Goal: Transaction & Acquisition: Book appointment/travel/reservation

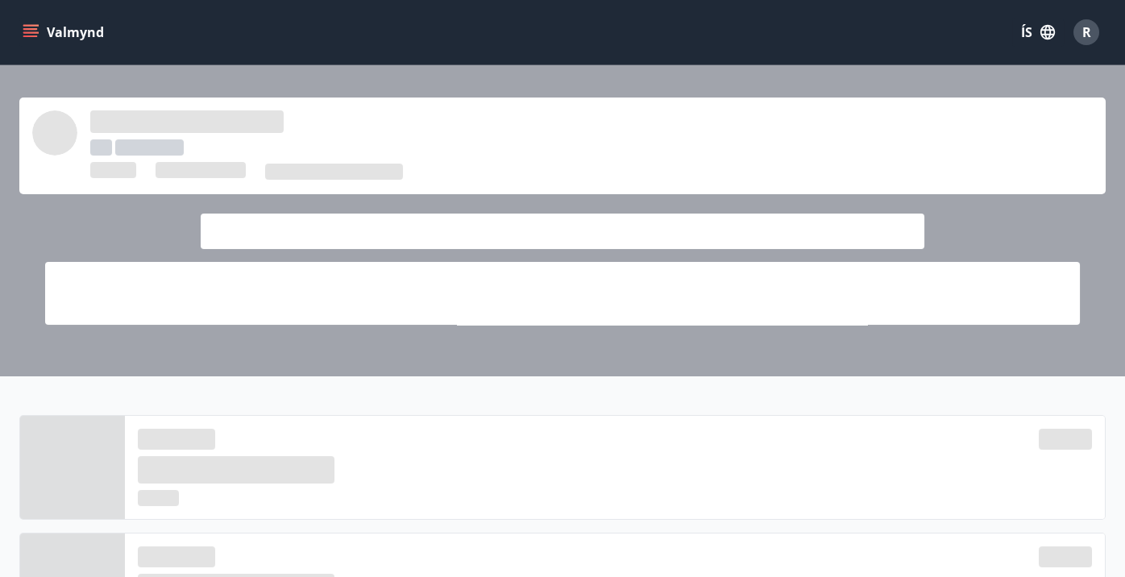
click at [27, 40] on button "Valmynd" at bounding box center [64, 32] width 91 height 29
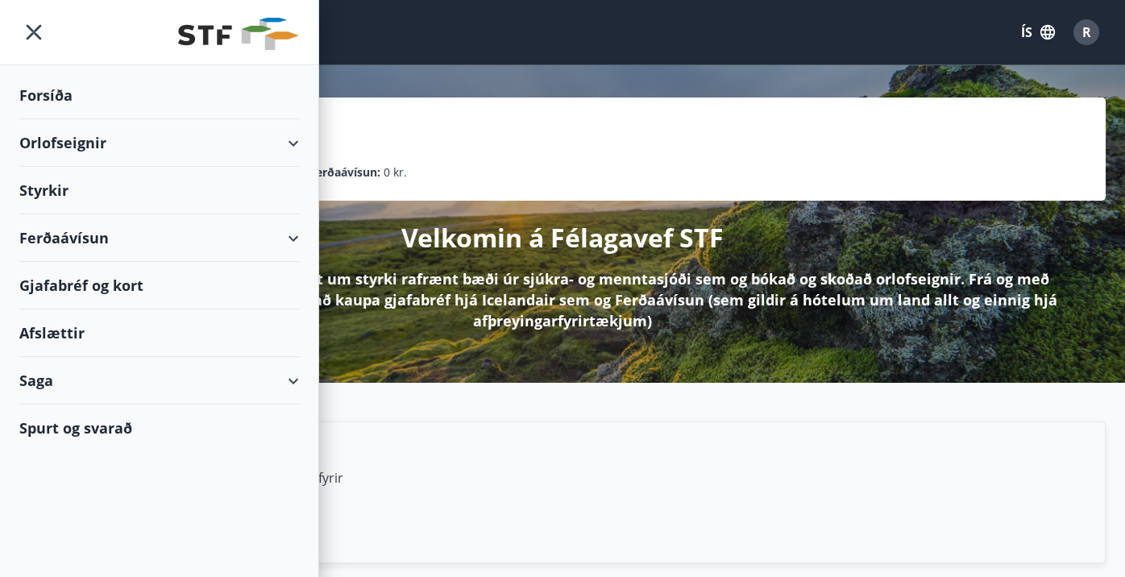
click at [300, 147] on icon at bounding box center [293, 143] width 19 height 19
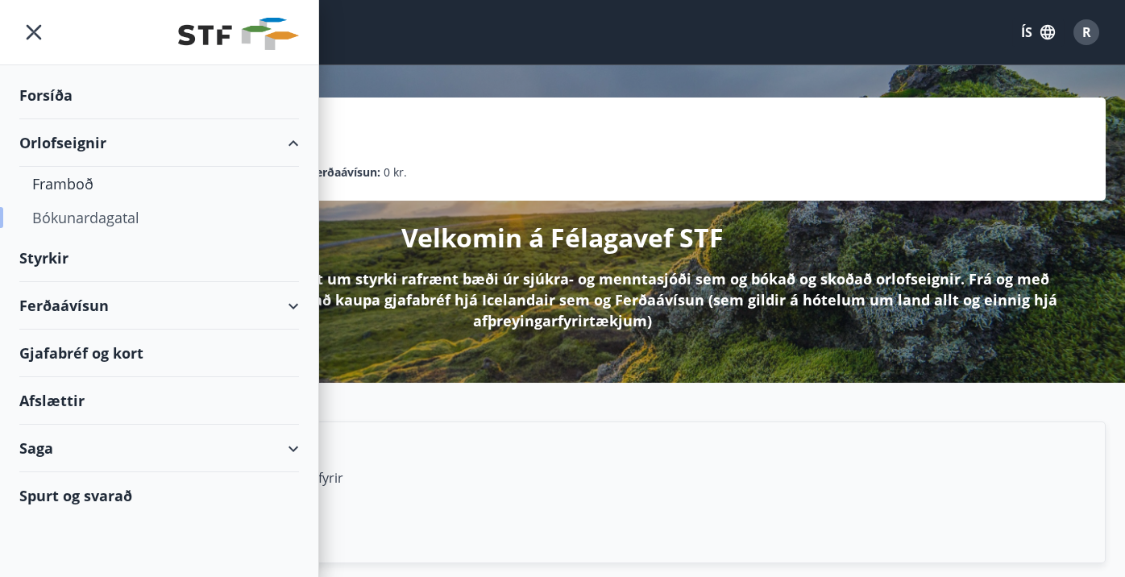
click at [51, 221] on div "Bókunardagatal" at bounding box center [159, 218] width 254 height 34
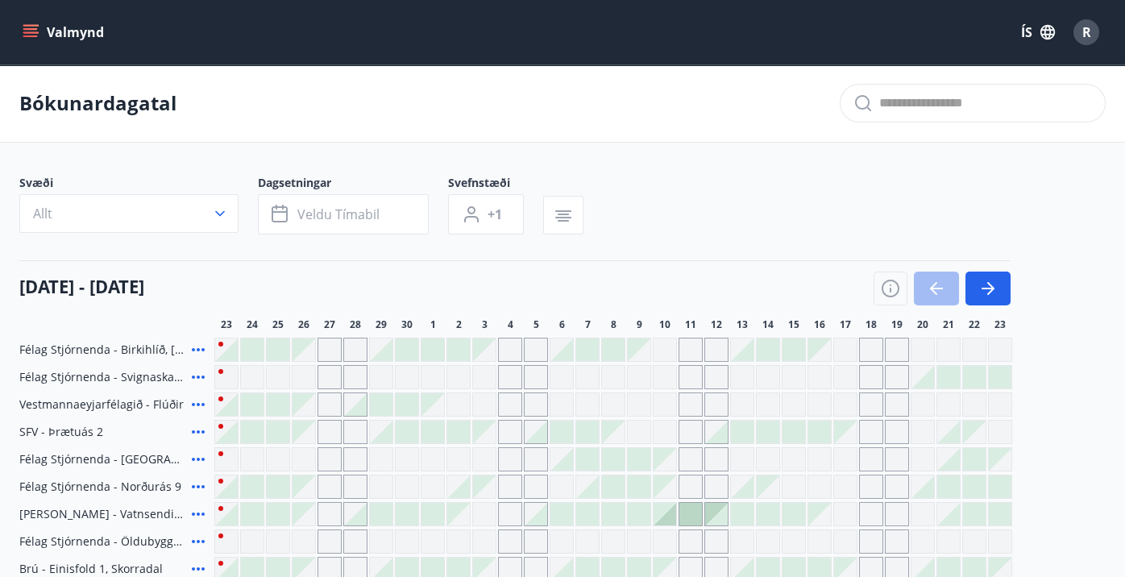
scroll to position [144, 0]
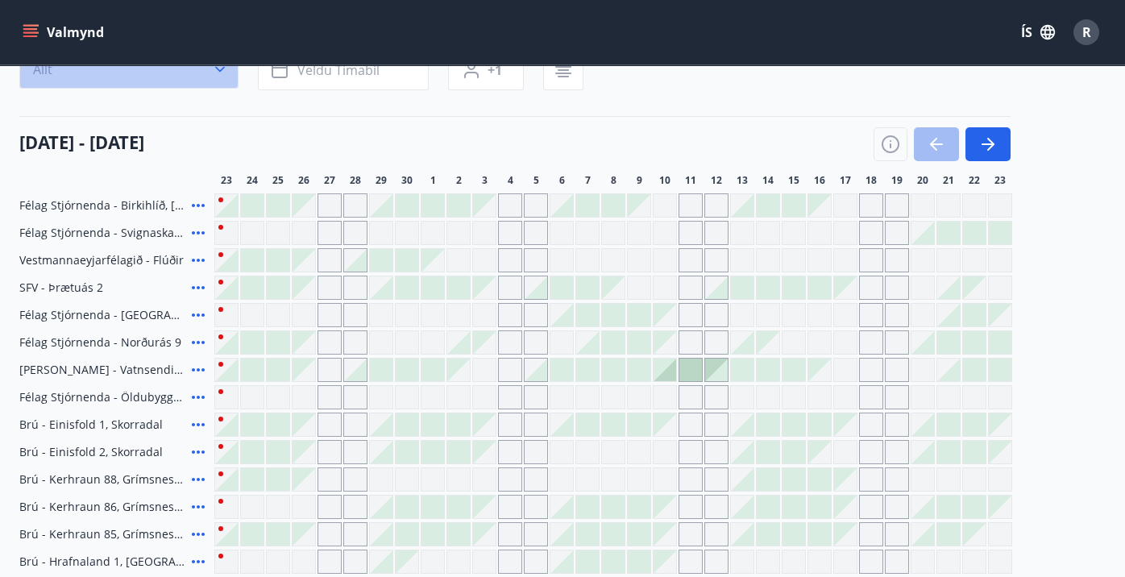
click at [86, 73] on button "Allt" at bounding box center [128, 69] width 219 height 39
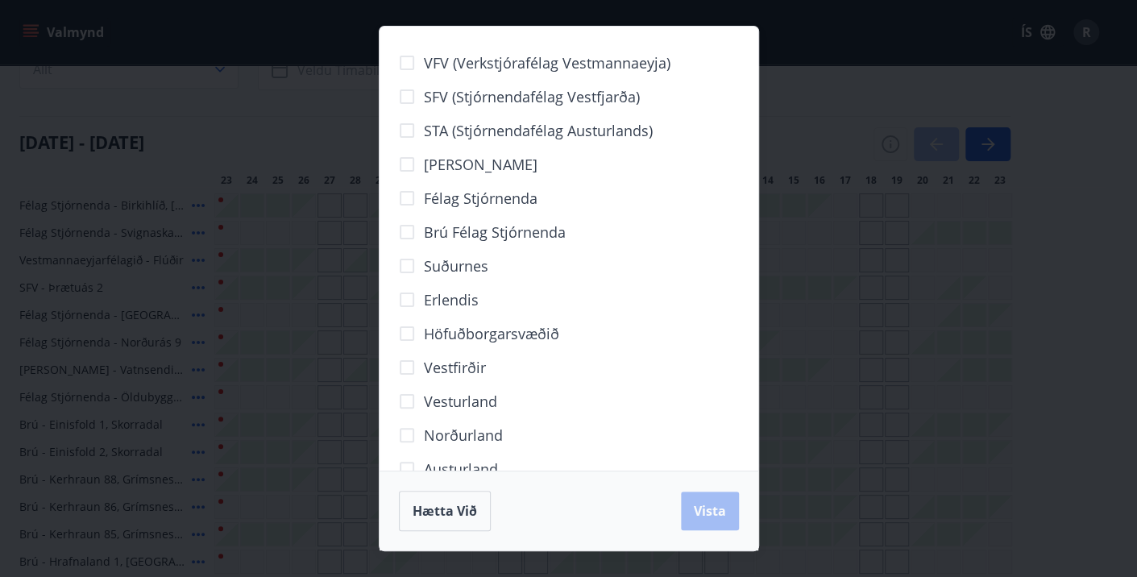
click at [444, 431] on span "Norðurland" at bounding box center [463, 435] width 79 height 21
click at [744, 530] on div "Hætta við Vista" at bounding box center [569, 511] width 379 height 80
click at [731, 525] on button "Vista" at bounding box center [710, 511] width 58 height 39
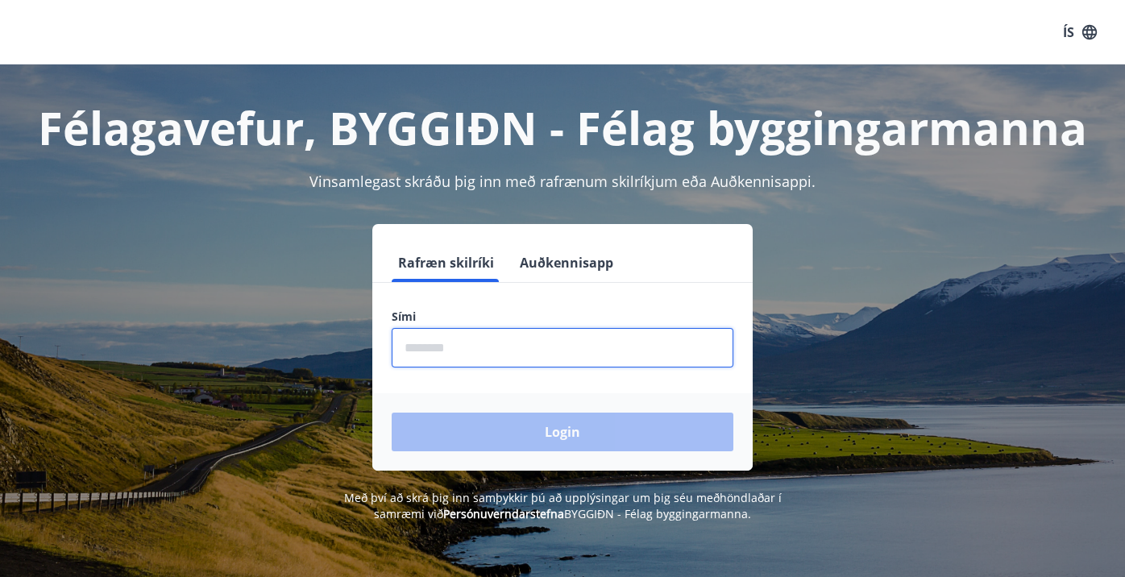
click at [471, 347] on input "phone" at bounding box center [563, 347] width 342 height 39
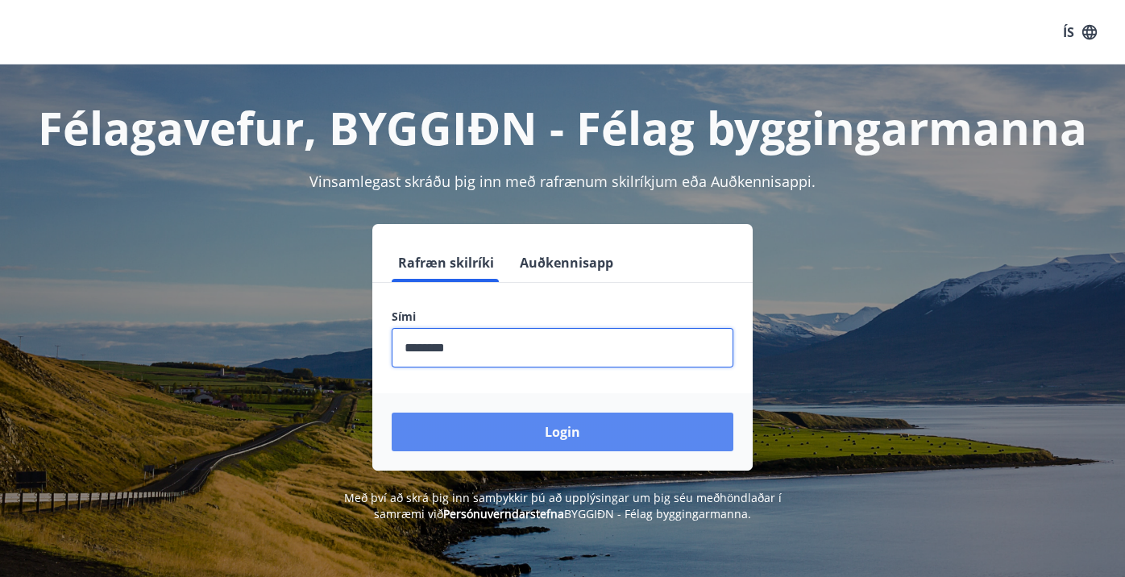
type input "********"
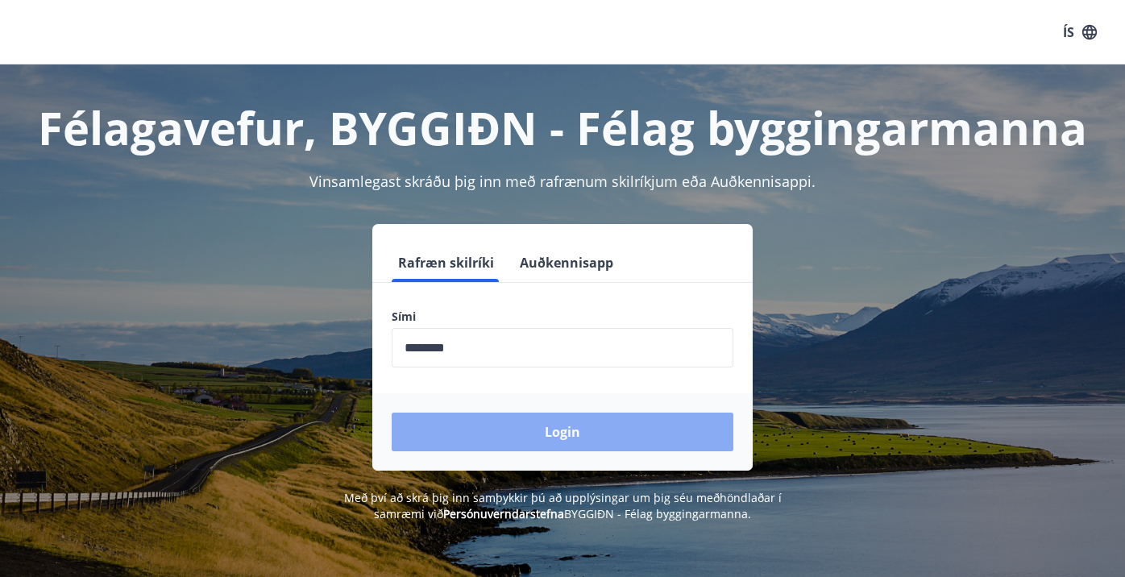
click at [486, 429] on button "Login" at bounding box center [563, 432] width 342 height 39
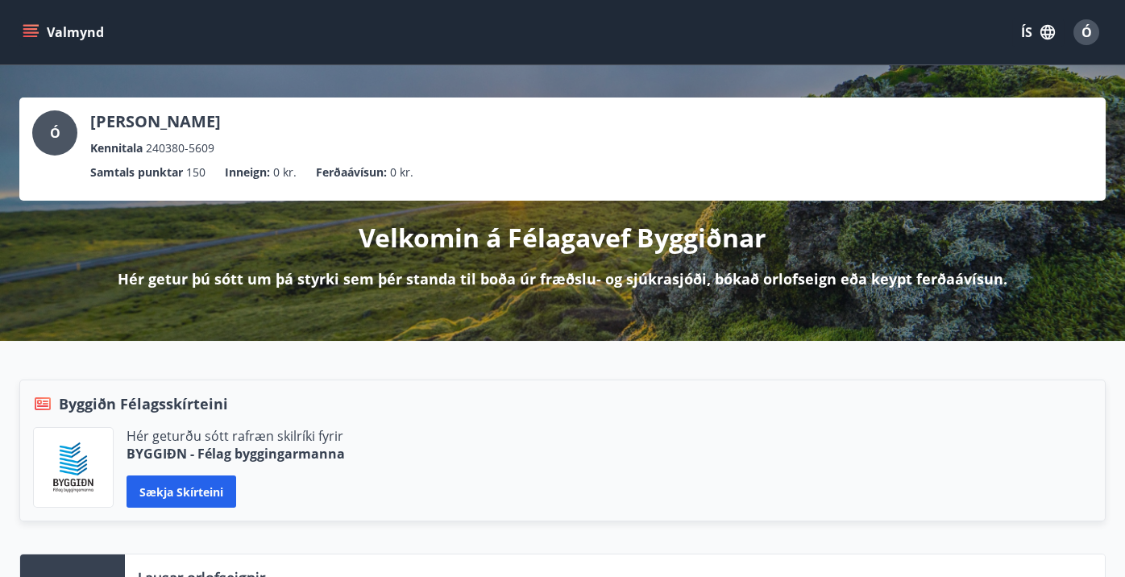
click at [23, 39] on icon "menu" at bounding box center [31, 32] width 16 height 16
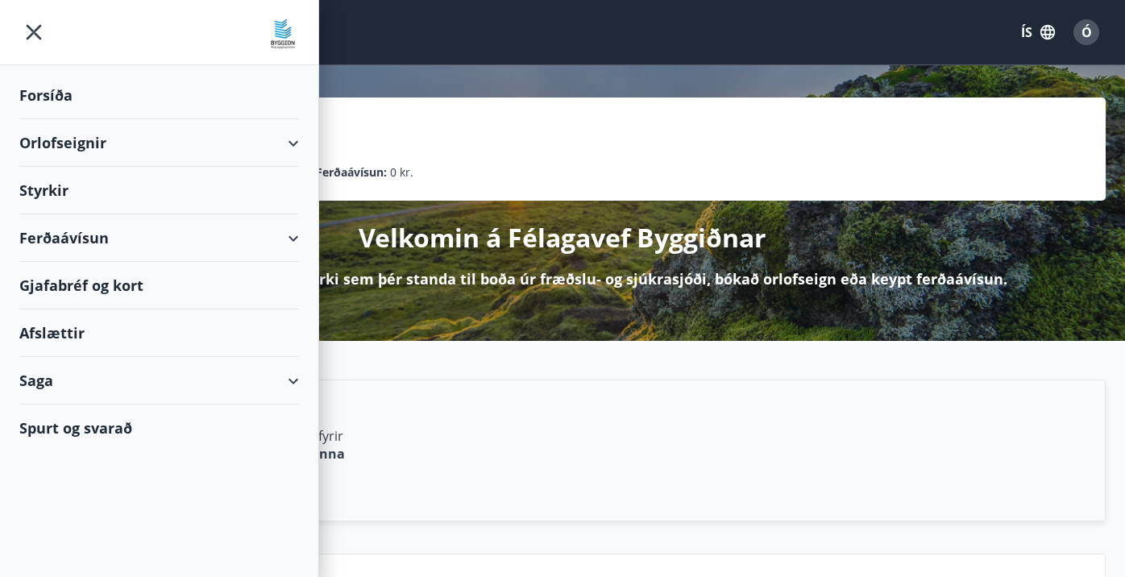
click at [293, 152] on div "Orlofseignir" at bounding box center [159, 143] width 280 height 48
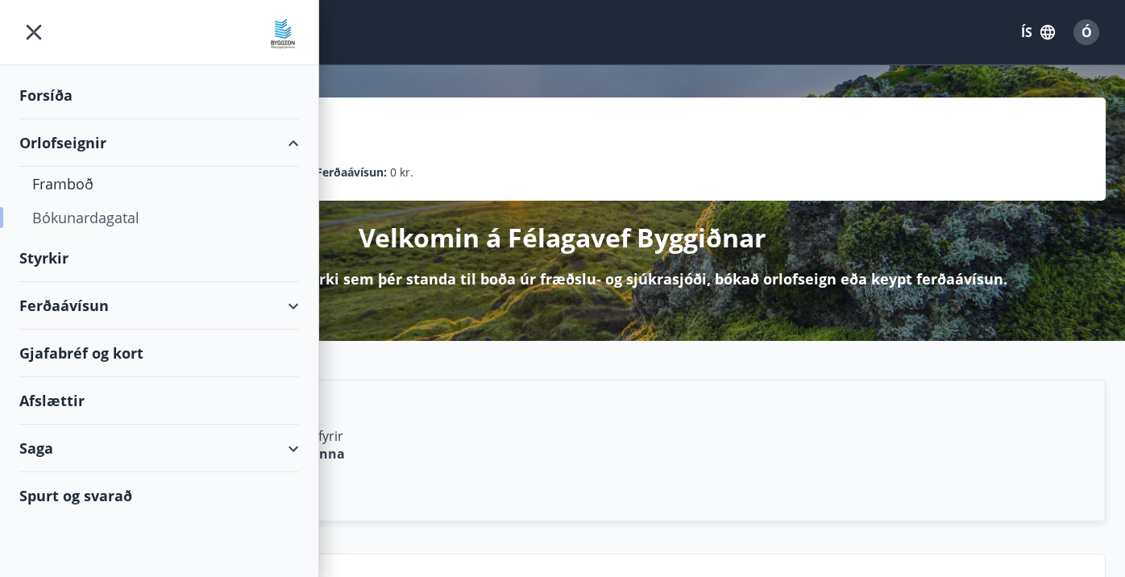
click at [88, 224] on div "Bókunardagatal" at bounding box center [159, 218] width 254 height 34
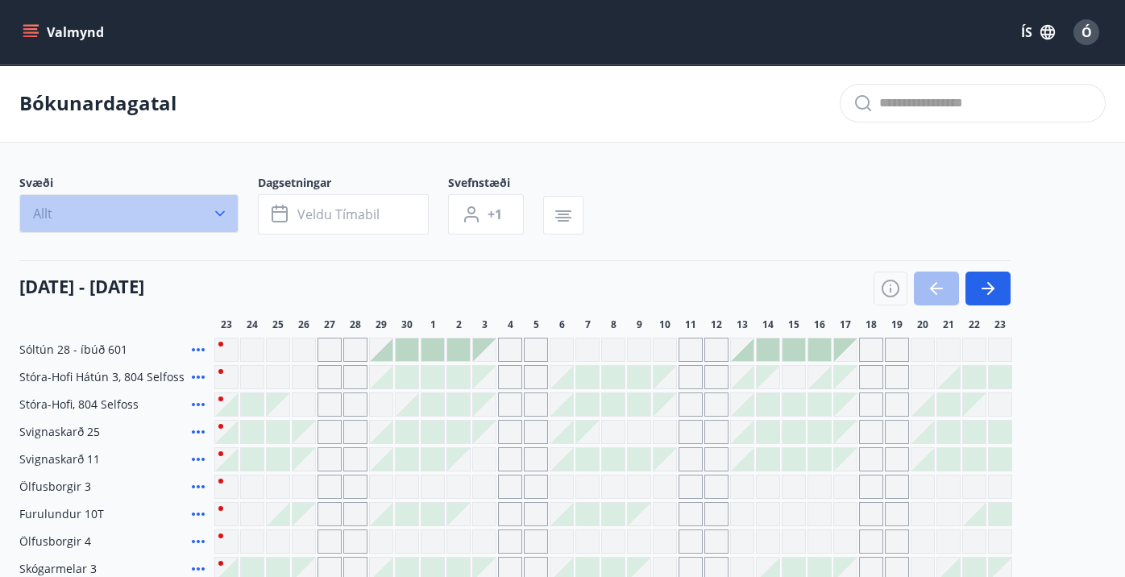
click at [200, 214] on button "Allt" at bounding box center [128, 213] width 219 height 39
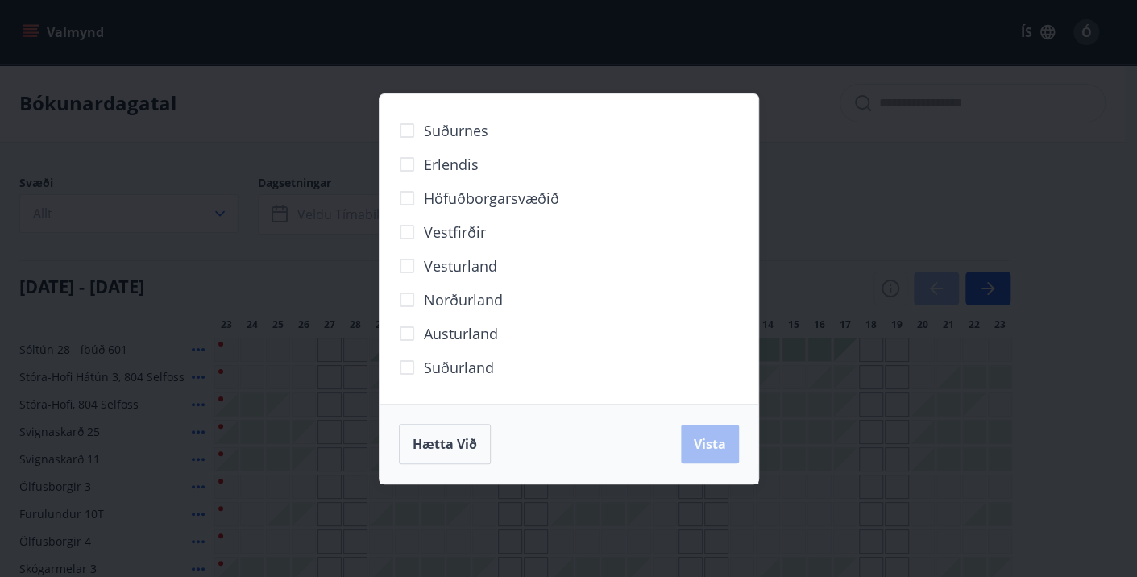
click at [465, 304] on span "Norðurland" at bounding box center [463, 299] width 79 height 21
click at [722, 438] on span "Vista" at bounding box center [710, 444] width 32 height 18
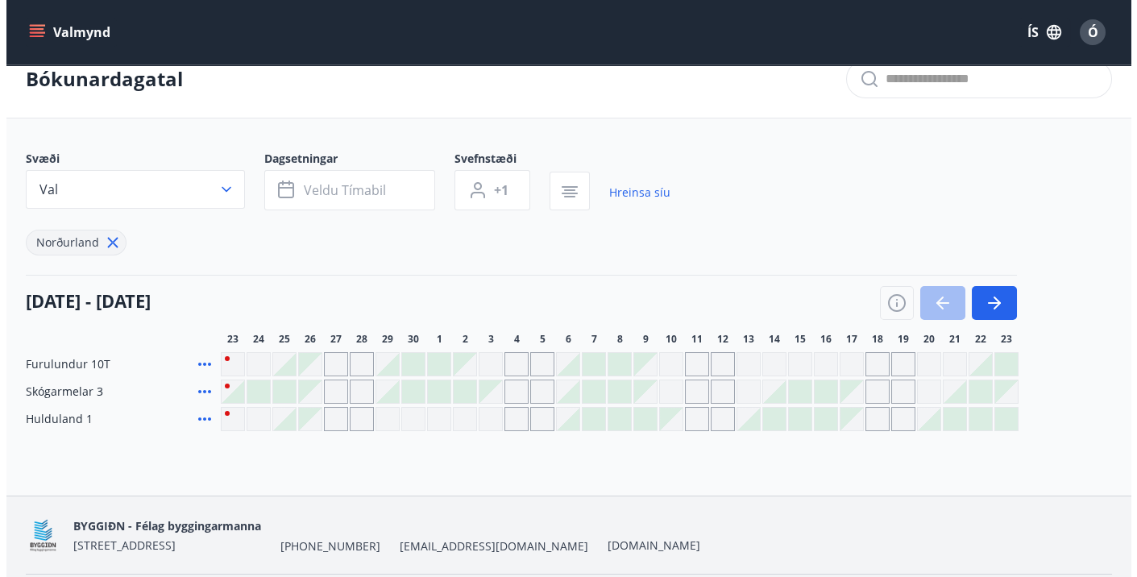
scroll to position [33, 0]
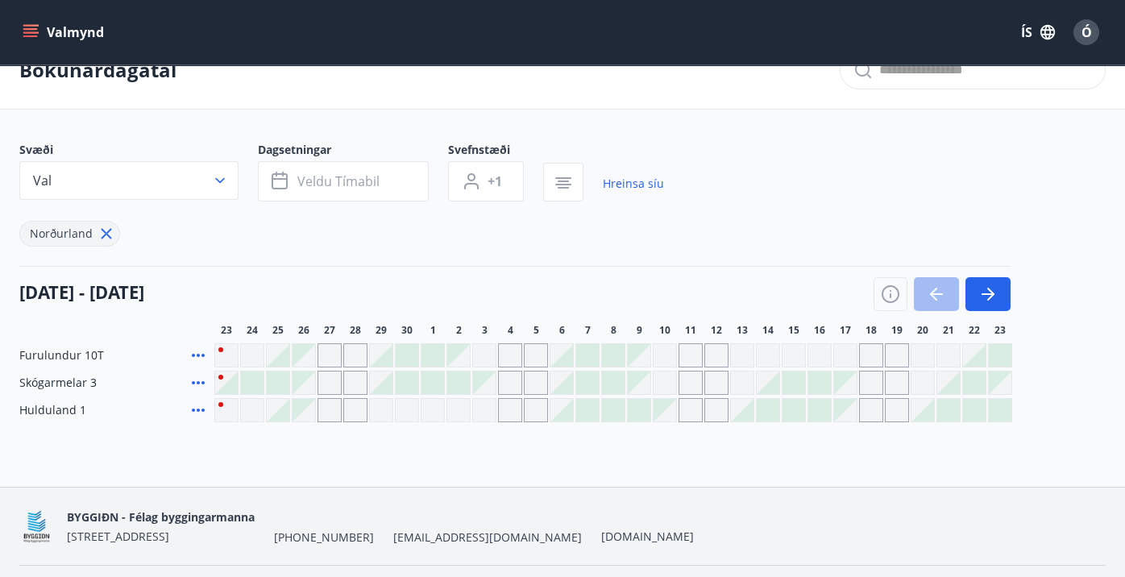
click at [738, 347] on div "Gráir dagar eru ekki bókanlegir" at bounding box center [742, 355] width 24 height 24
click at [197, 411] on icon at bounding box center [198, 410] width 19 height 19
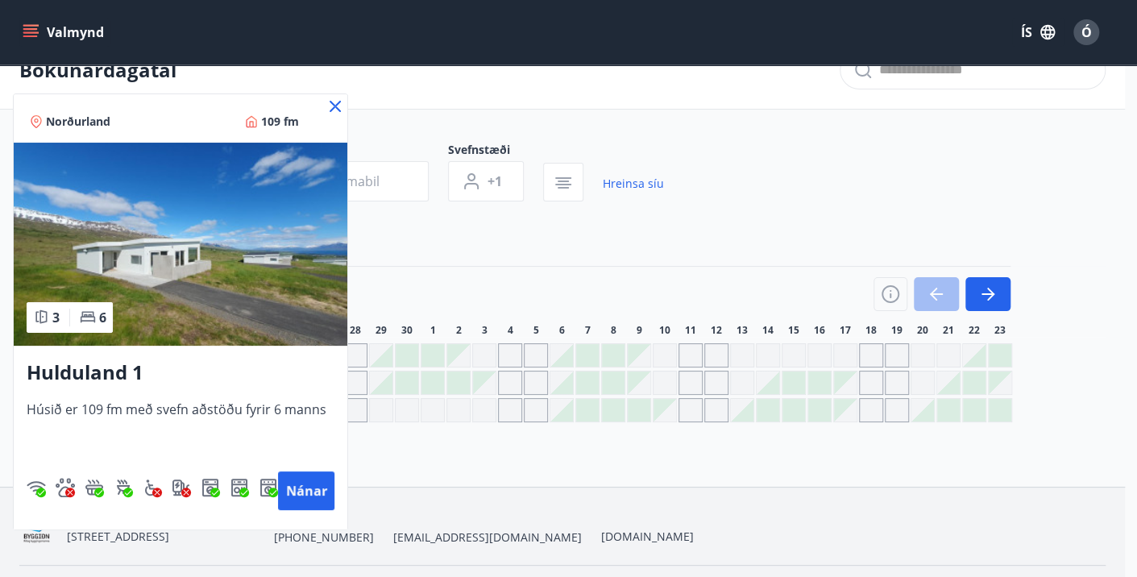
click at [339, 106] on icon at bounding box center [335, 106] width 19 height 19
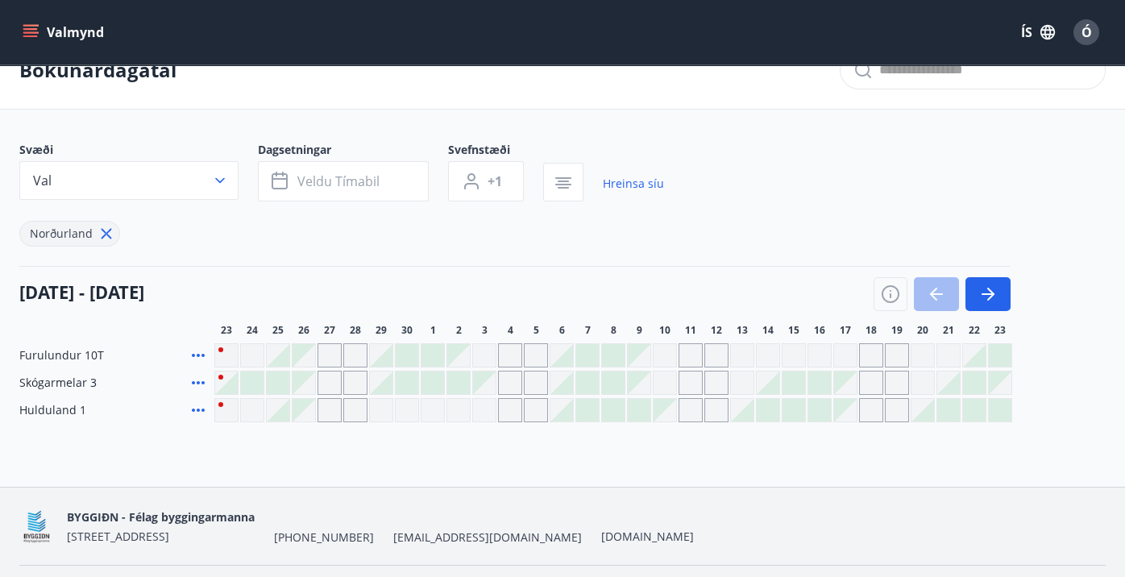
click at [746, 411] on div at bounding box center [742, 410] width 23 height 23
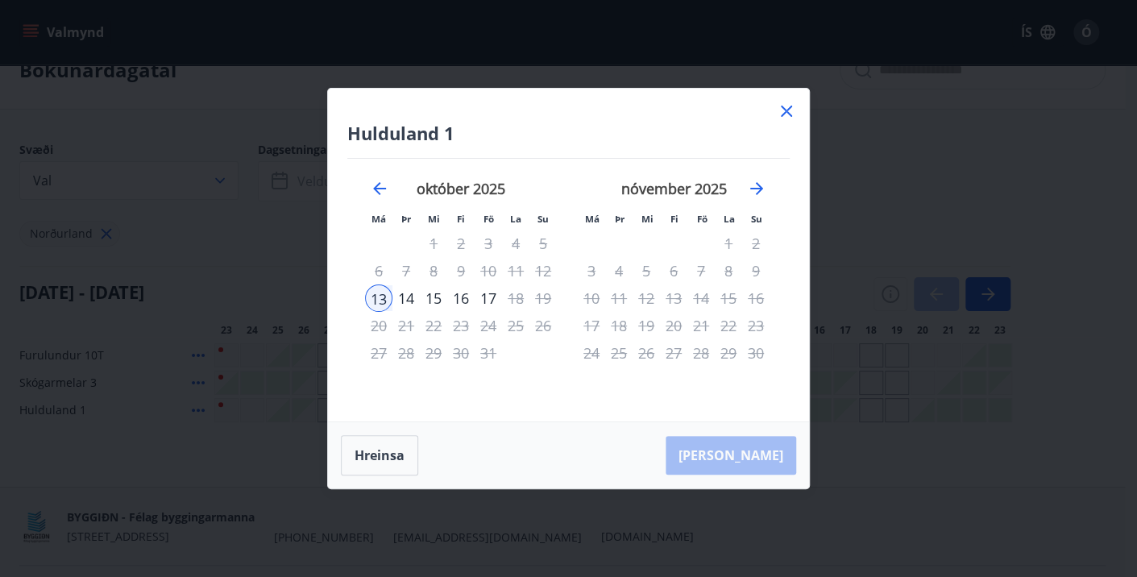
click at [434, 297] on div "15" at bounding box center [433, 298] width 27 height 27
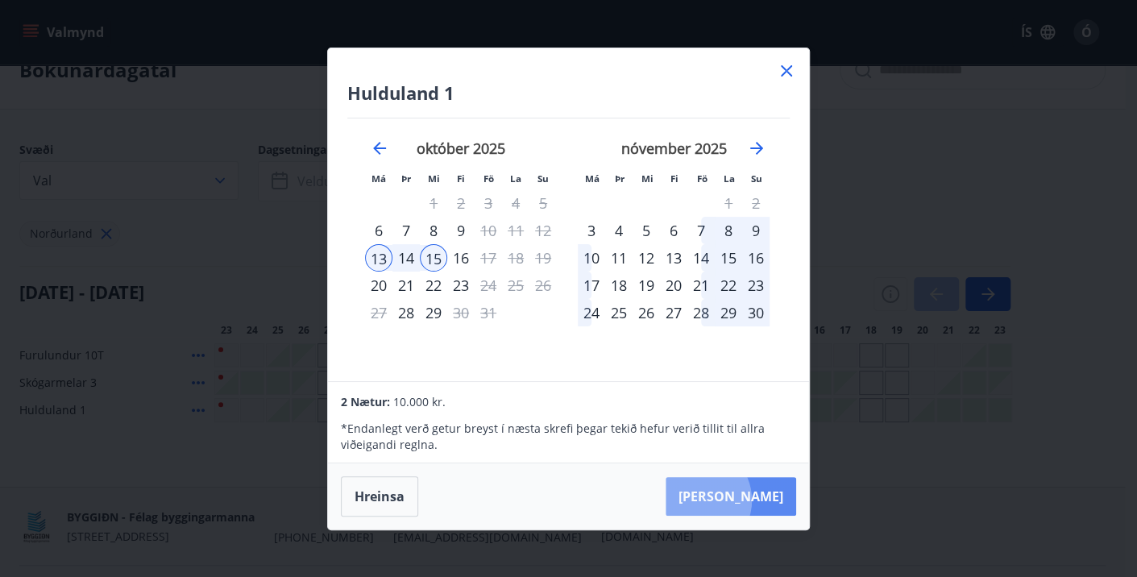
click at [745, 501] on button "[PERSON_NAME]" at bounding box center [731, 496] width 131 height 39
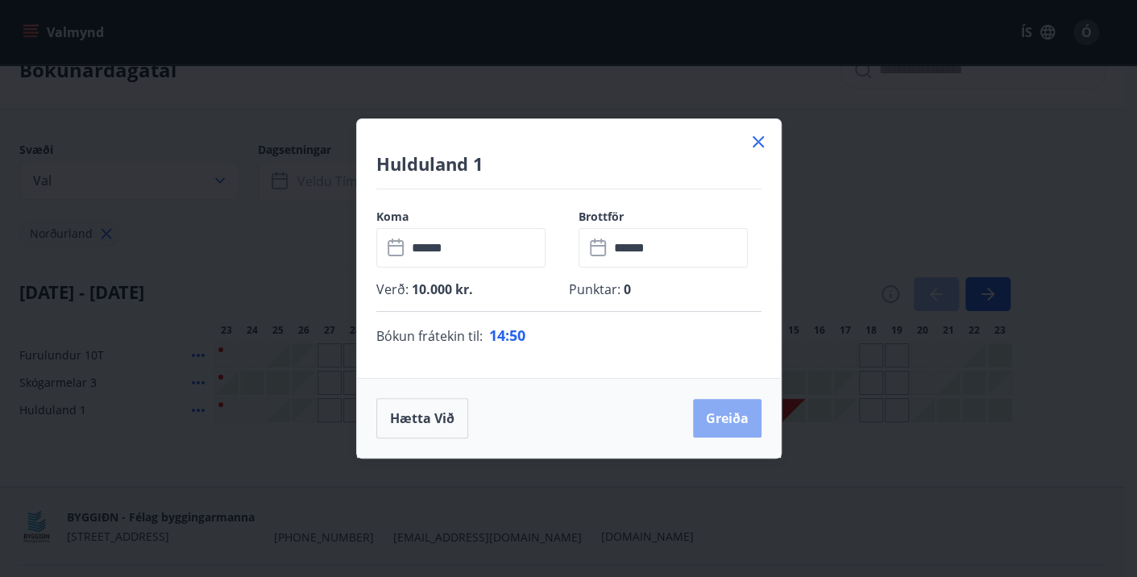
click at [729, 426] on button "Greiða" at bounding box center [727, 418] width 69 height 39
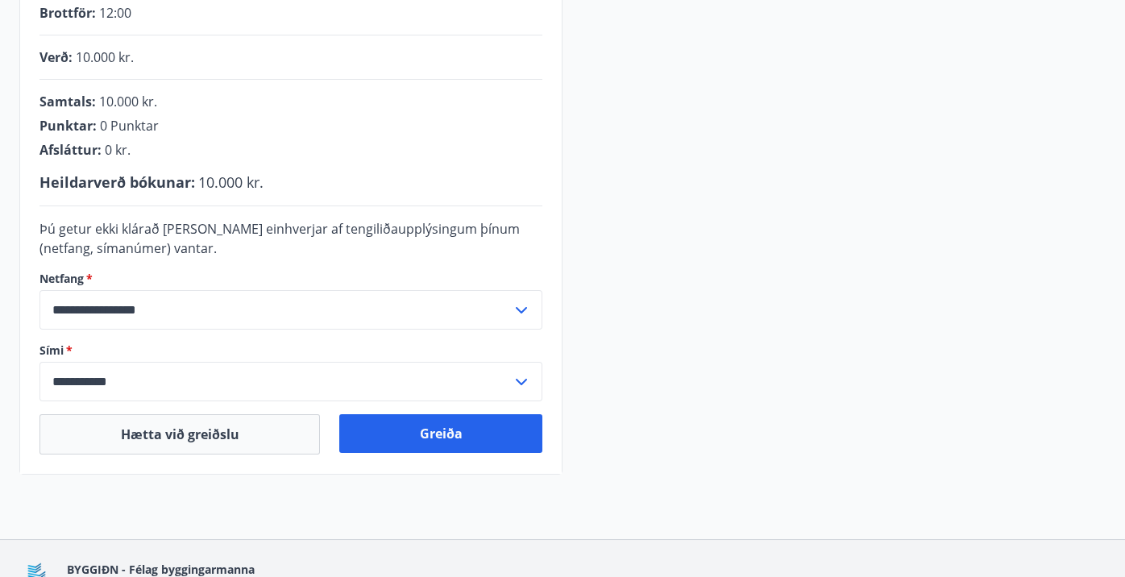
scroll to position [376, 0]
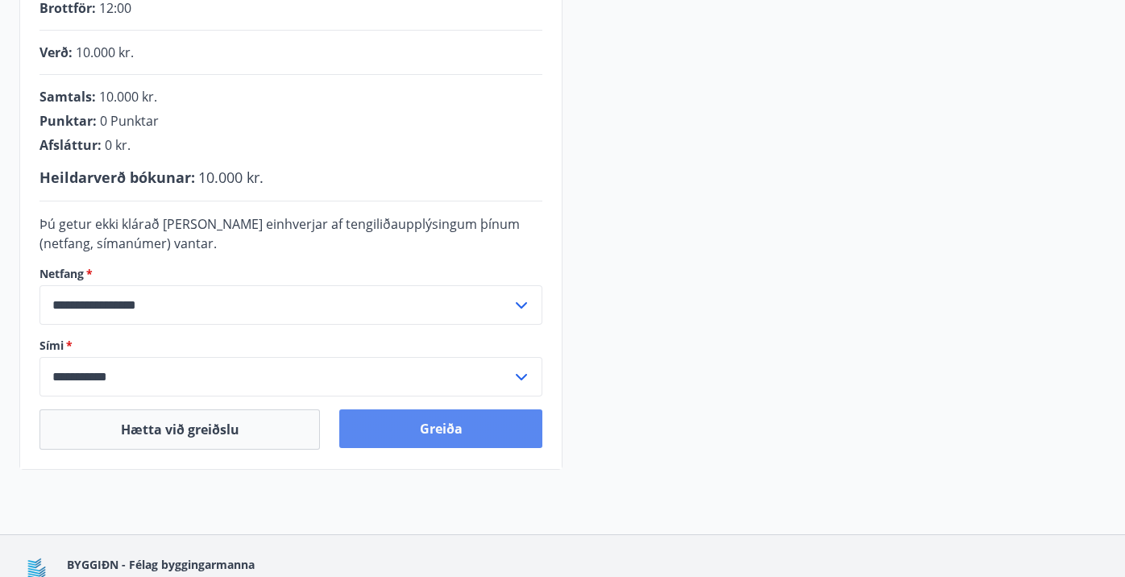
click at [455, 419] on button "Greiða" at bounding box center [440, 428] width 203 height 39
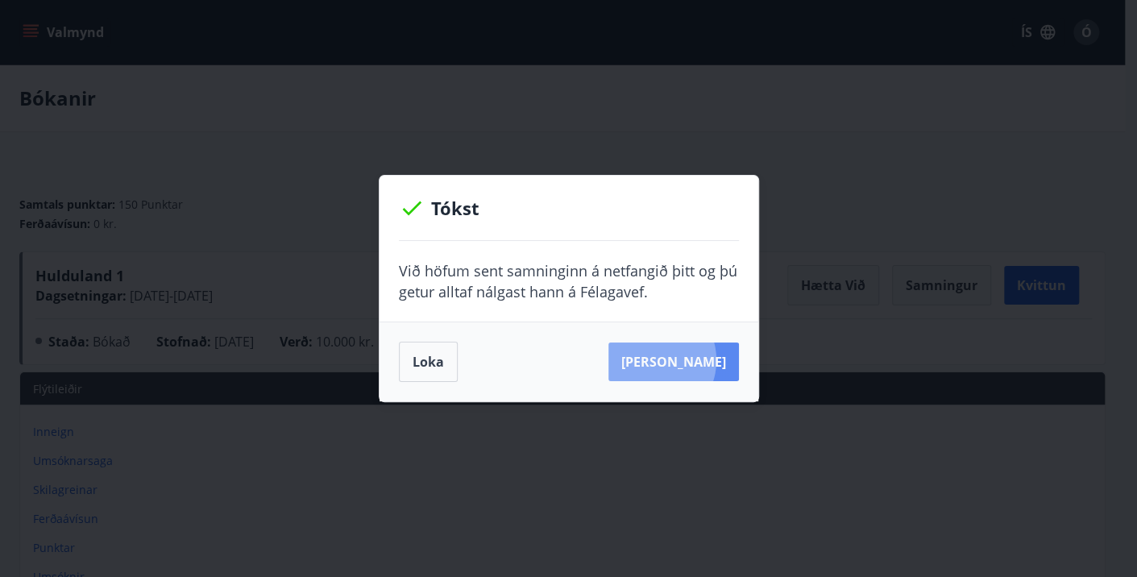
click at [675, 360] on button "Sjá samning" at bounding box center [674, 362] width 131 height 39
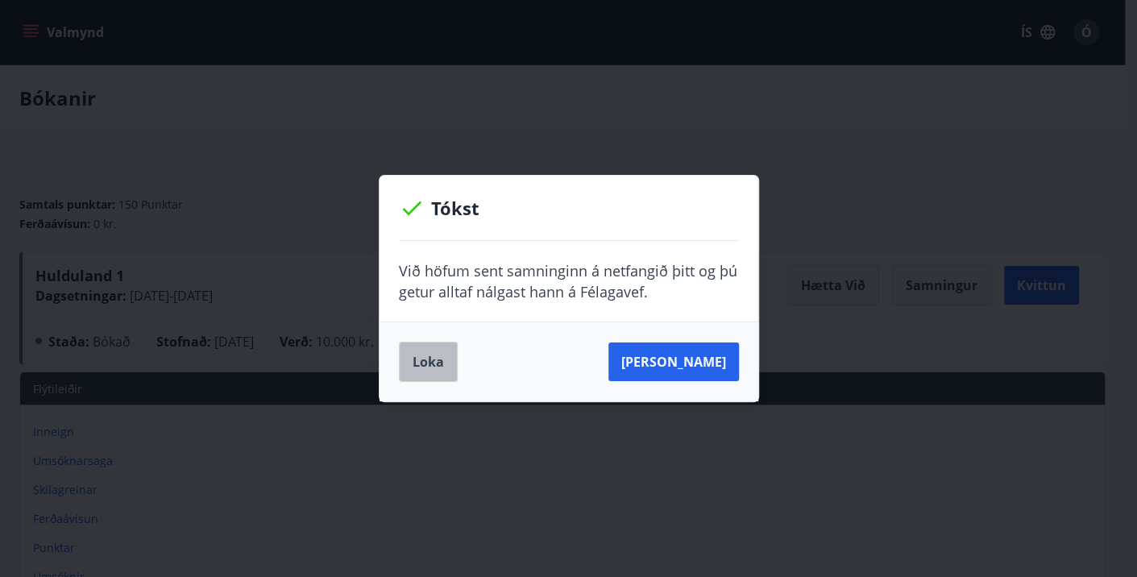
click at [431, 376] on button "Loka" at bounding box center [428, 362] width 59 height 40
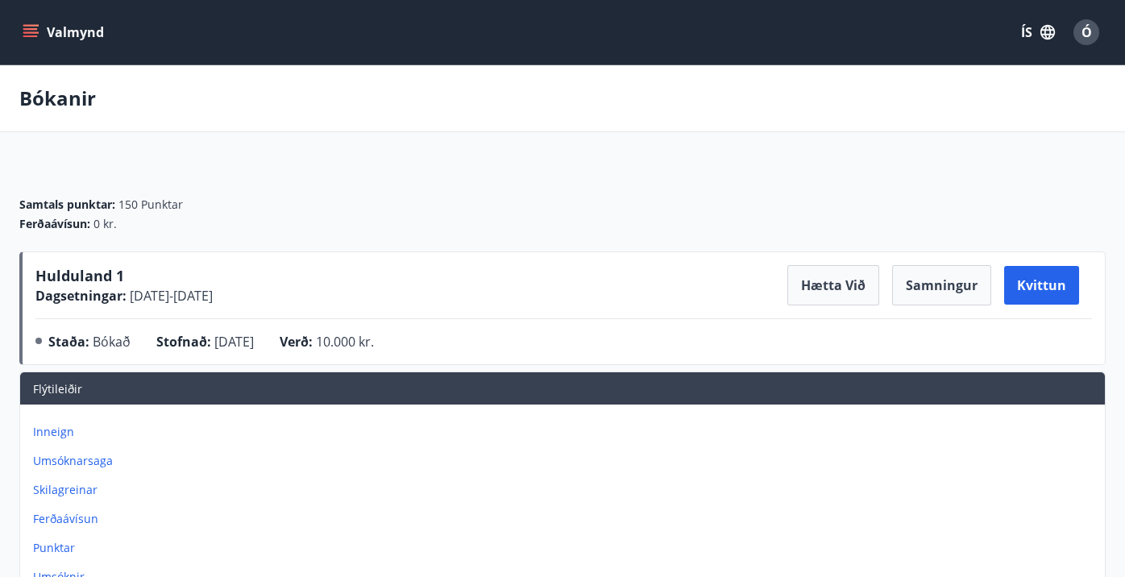
click at [31, 38] on icon "menu" at bounding box center [31, 32] width 16 height 16
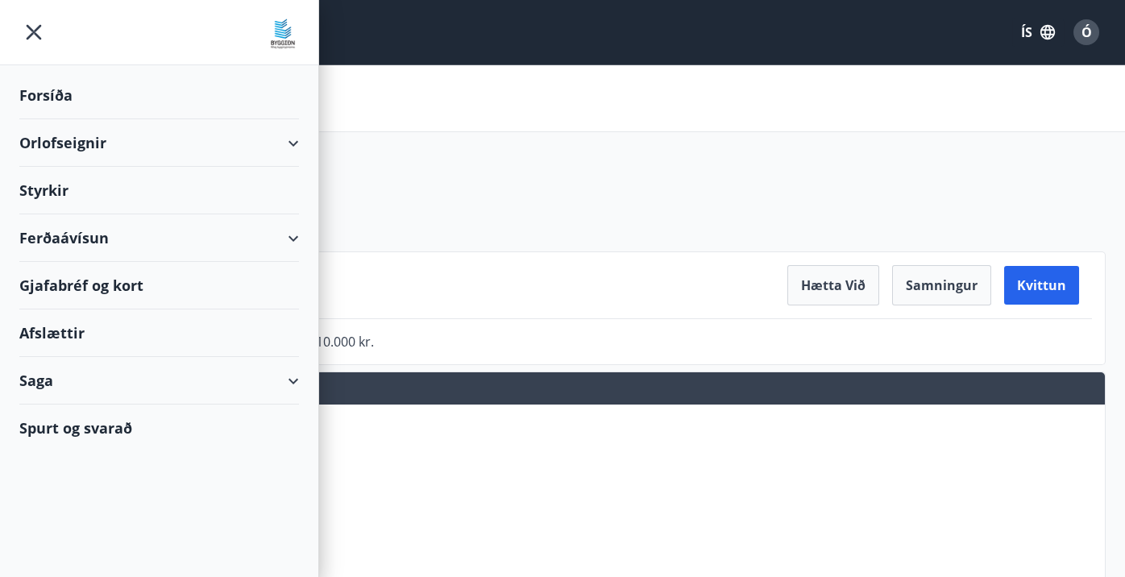
click at [82, 133] on div "Orlofseignir" at bounding box center [159, 143] width 280 height 48
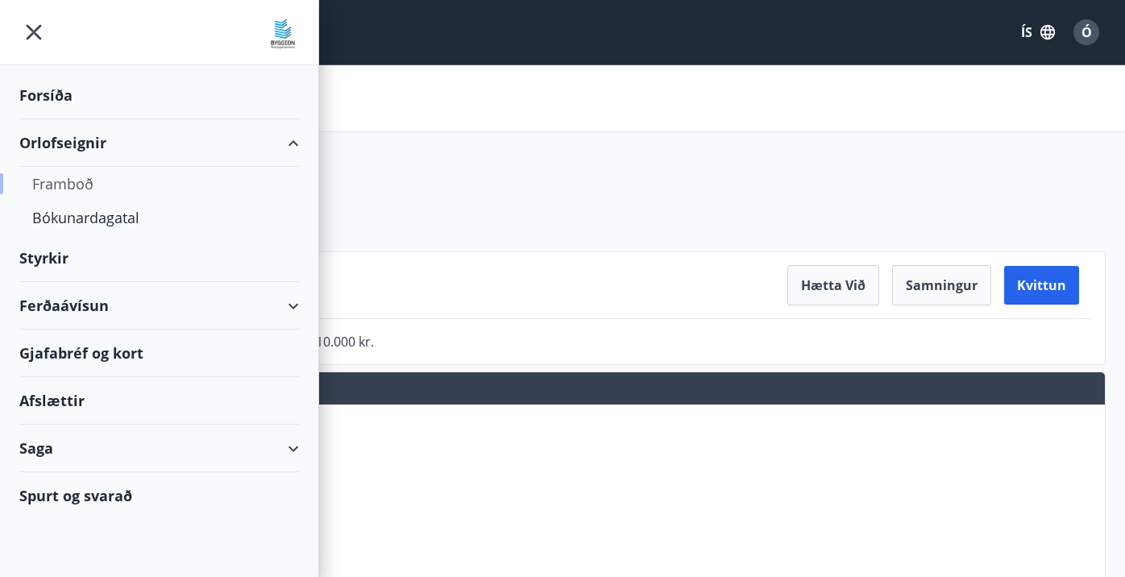
click at [73, 183] on div "Framboð" at bounding box center [159, 184] width 254 height 34
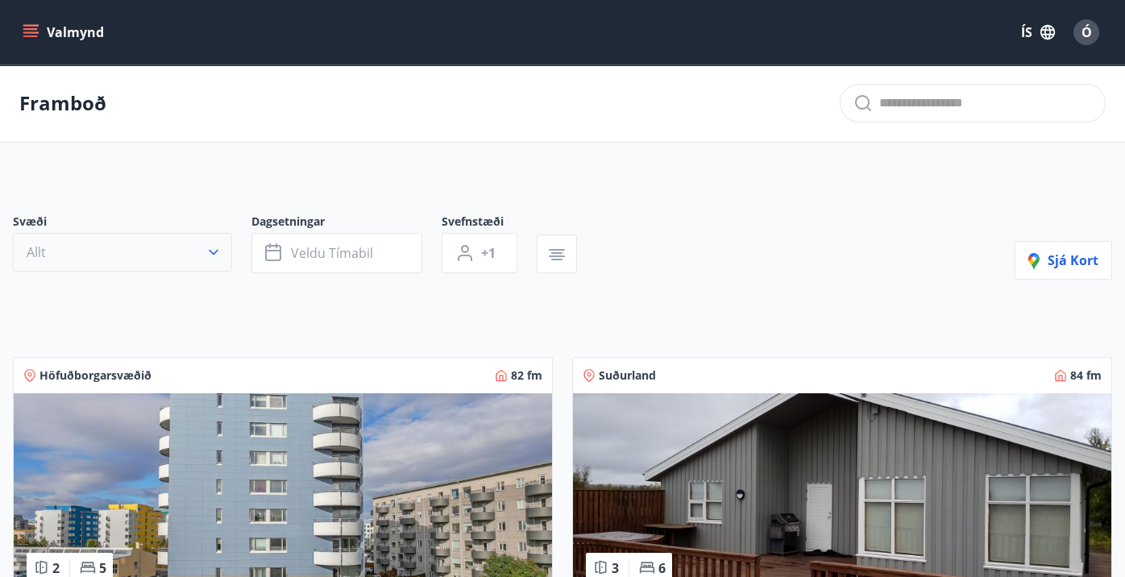
click at [123, 251] on button "Allt" at bounding box center [122, 252] width 219 height 39
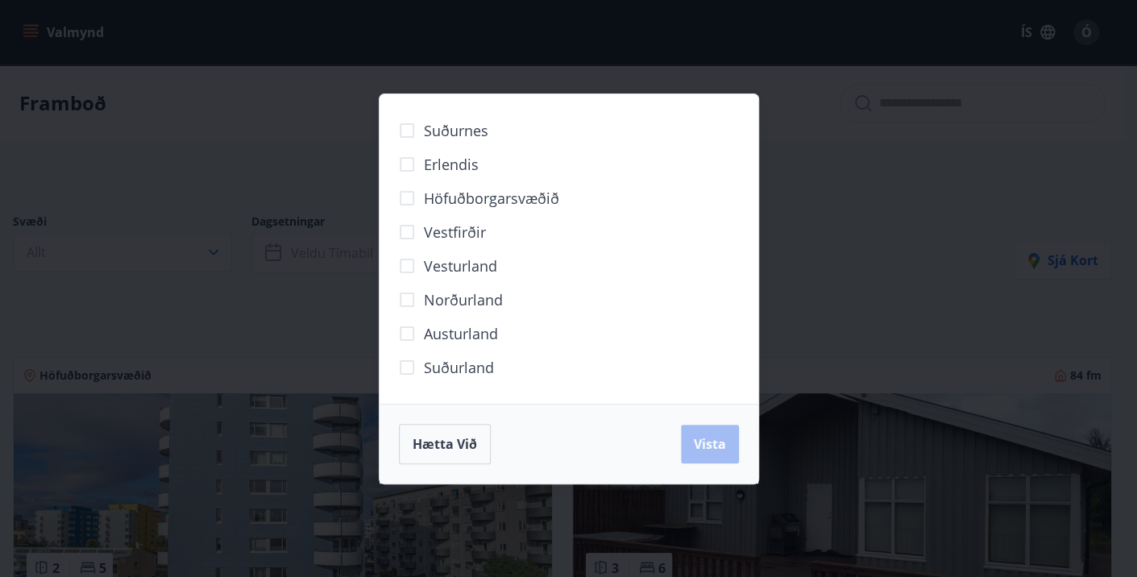
click at [442, 290] on span "Norðurland" at bounding box center [463, 299] width 79 height 21
click at [706, 436] on span "Vista" at bounding box center [710, 444] width 32 height 18
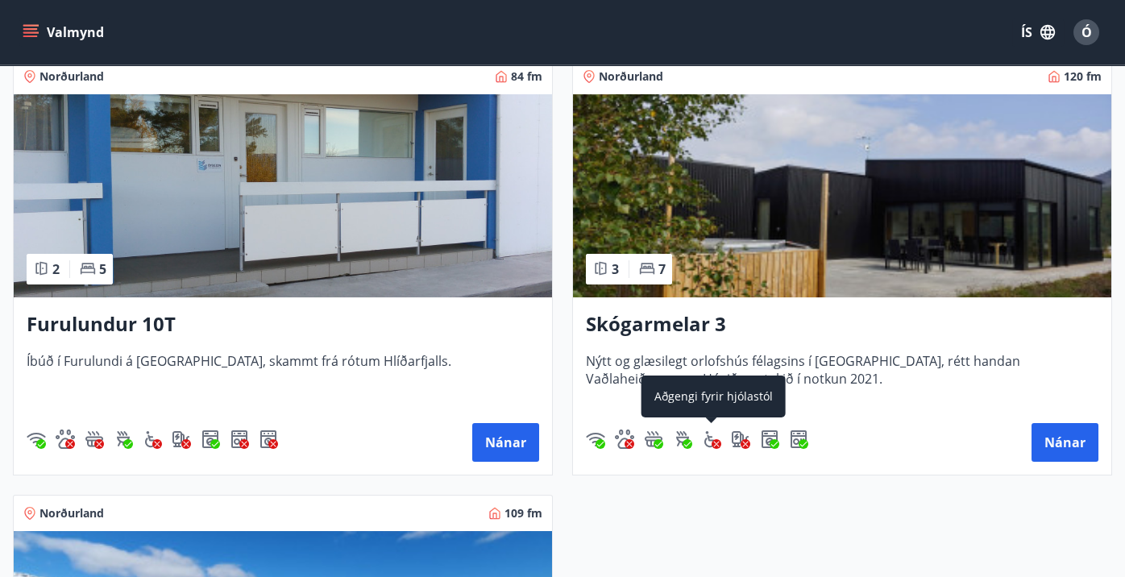
scroll to position [646, 0]
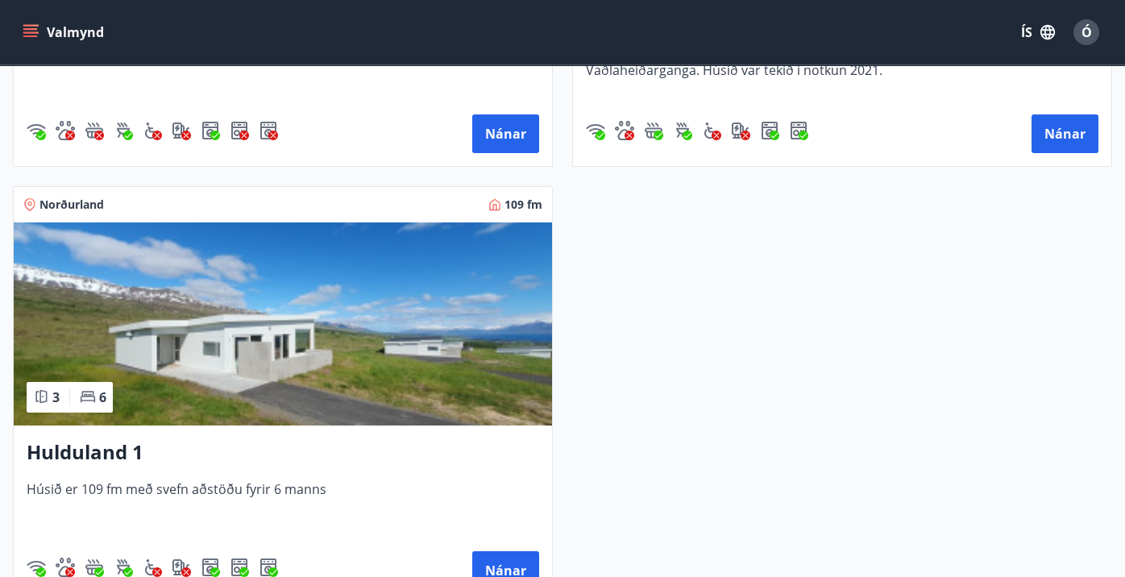
click at [139, 489] on span "Húsið er 109 fm með svefn aðstöðu fyrir 6 manns" at bounding box center [283, 506] width 513 height 53
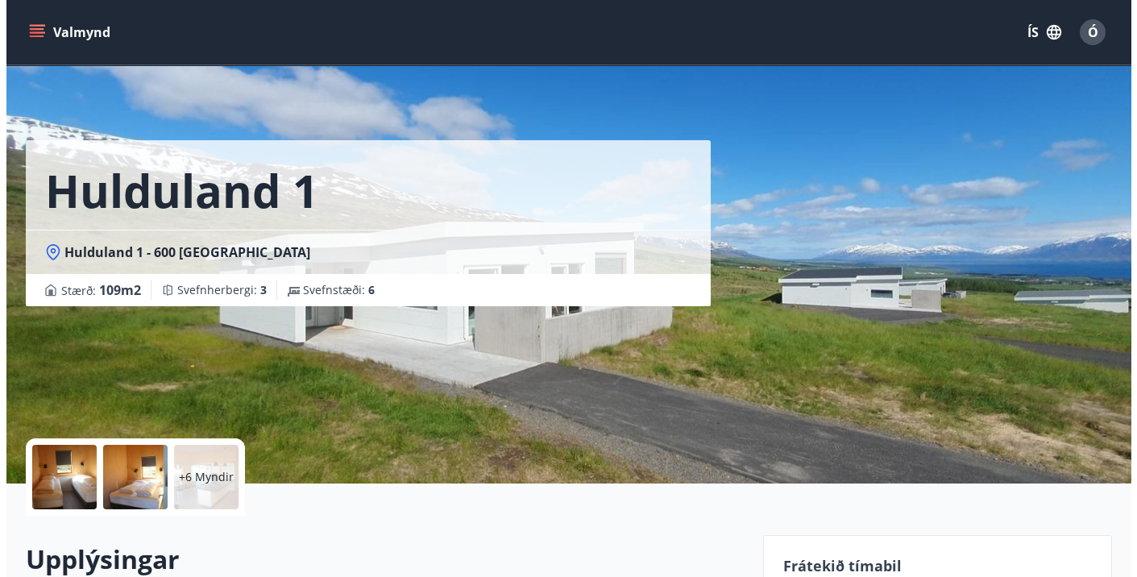
scroll to position [108, 0]
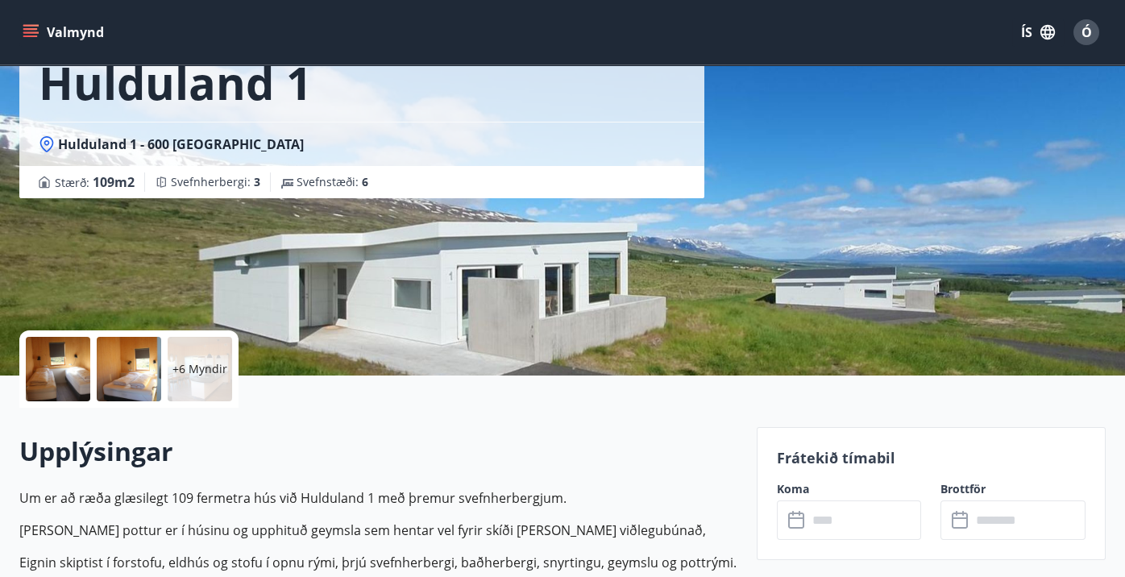
click at [42, 374] on div at bounding box center [58, 369] width 64 height 64
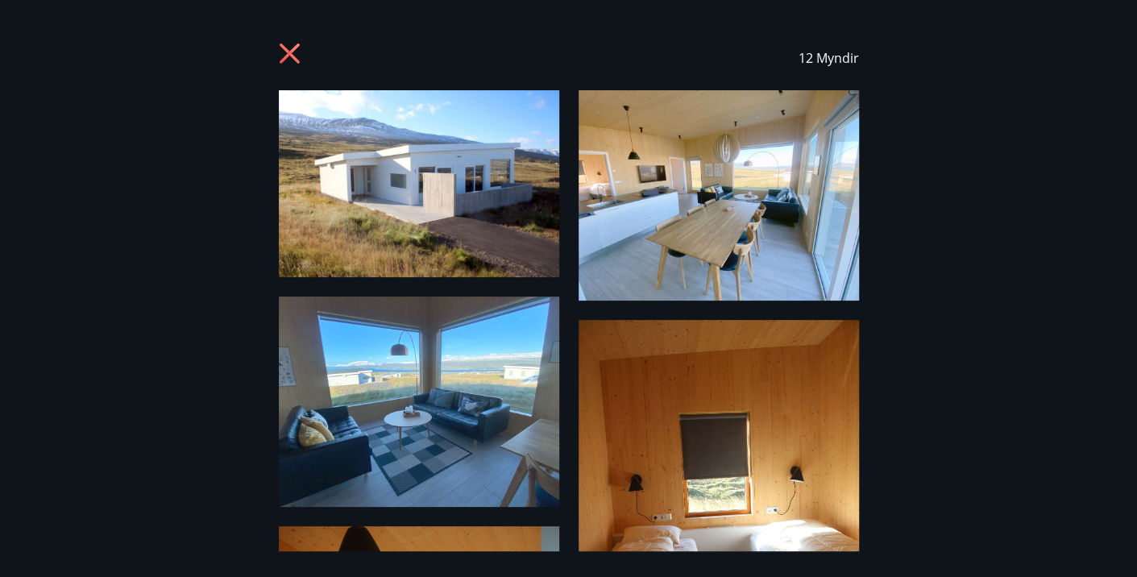
click at [474, 189] on img at bounding box center [419, 183] width 280 height 187
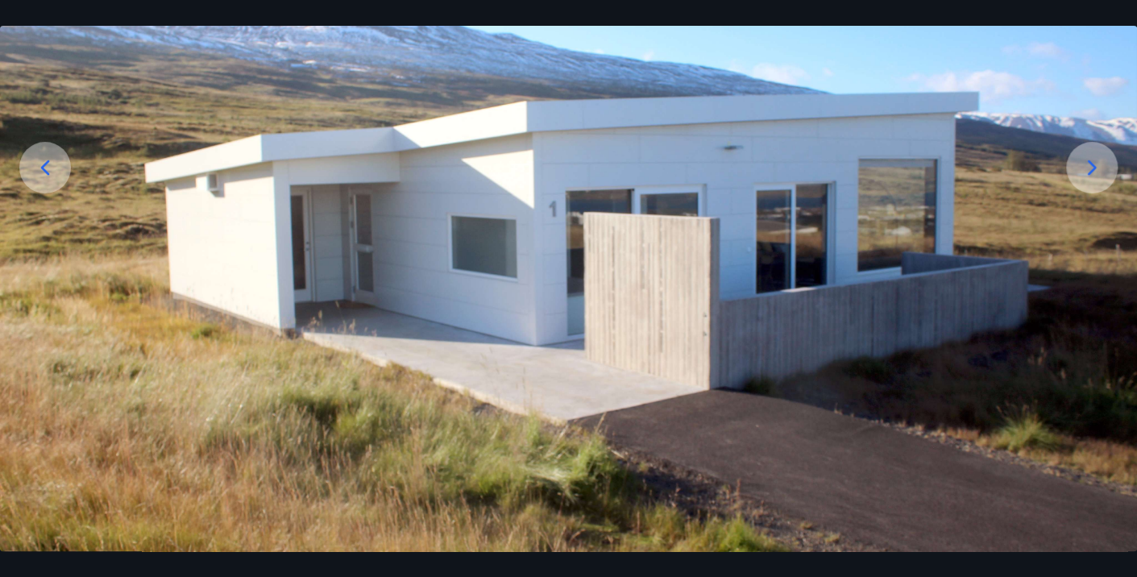
scroll to position [213, 0]
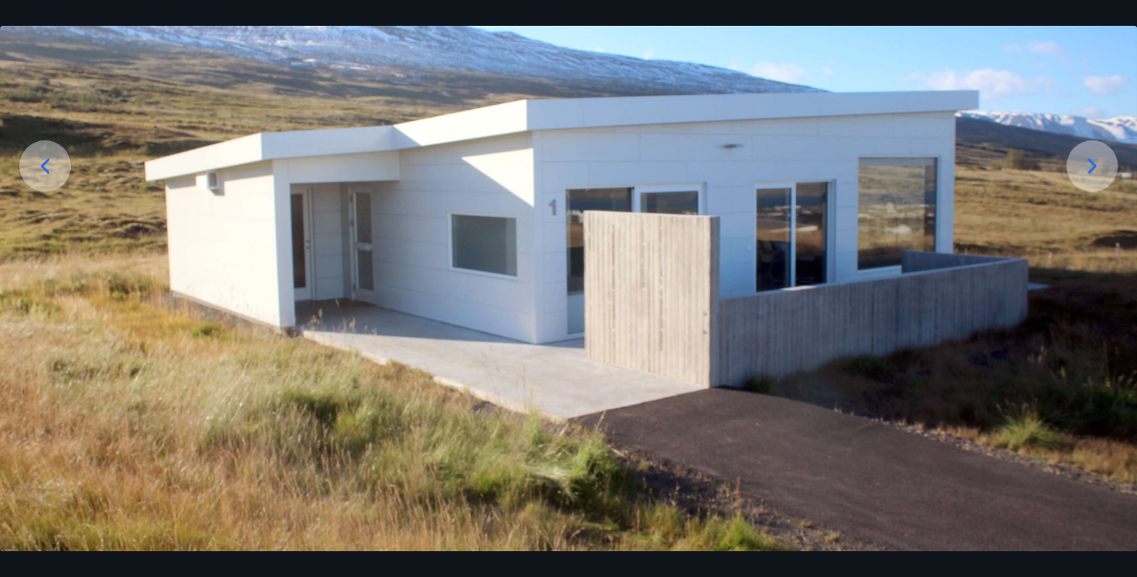
click at [1091, 175] on icon at bounding box center [1092, 166] width 26 height 26
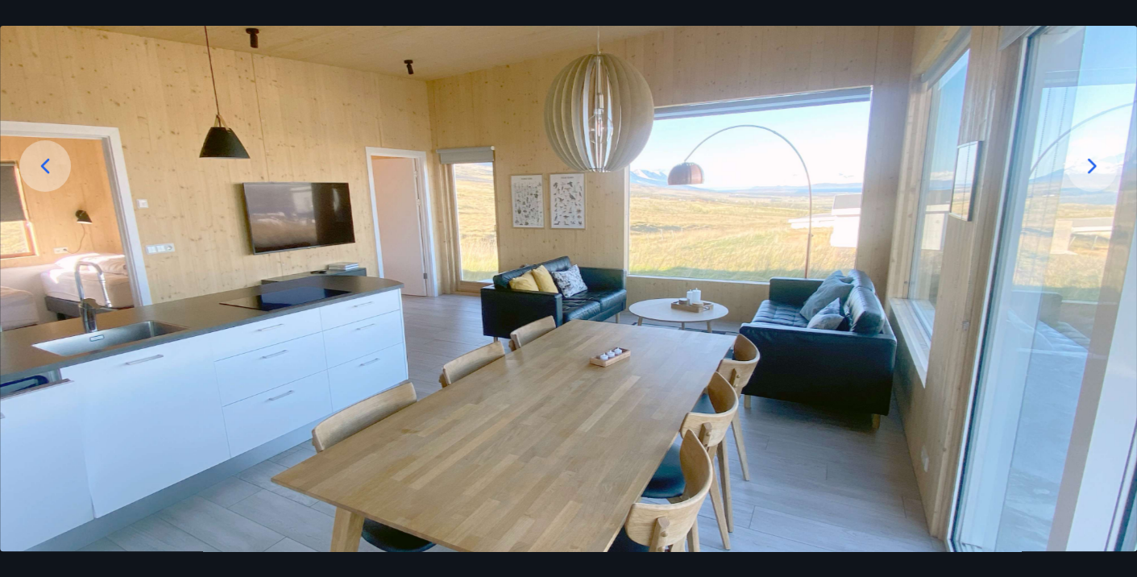
click at [1091, 175] on icon at bounding box center [1092, 166] width 26 height 26
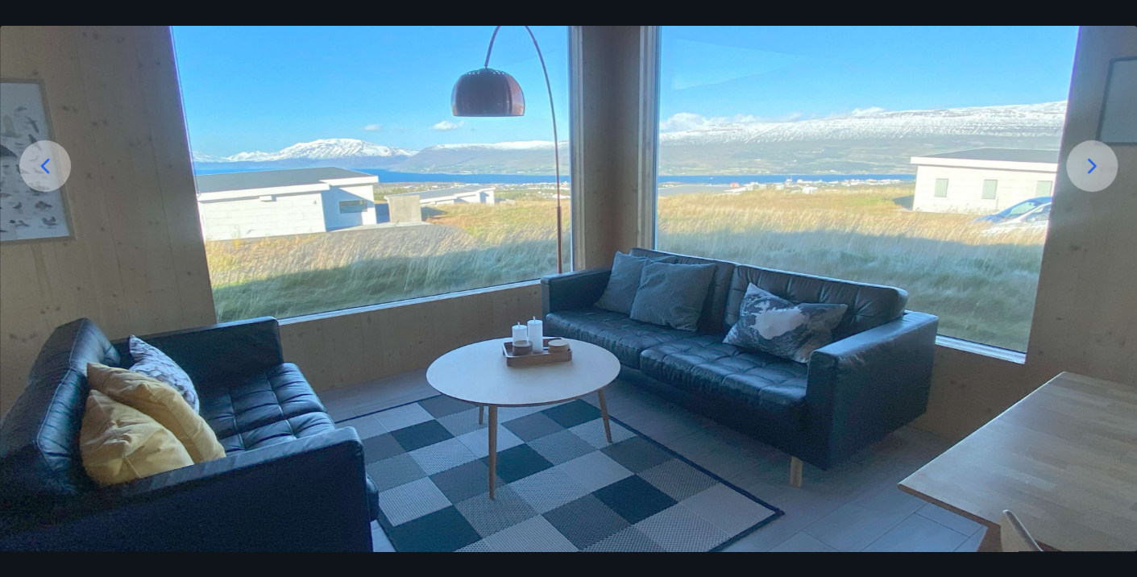
click at [1091, 175] on icon at bounding box center [1092, 166] width 26 height 26
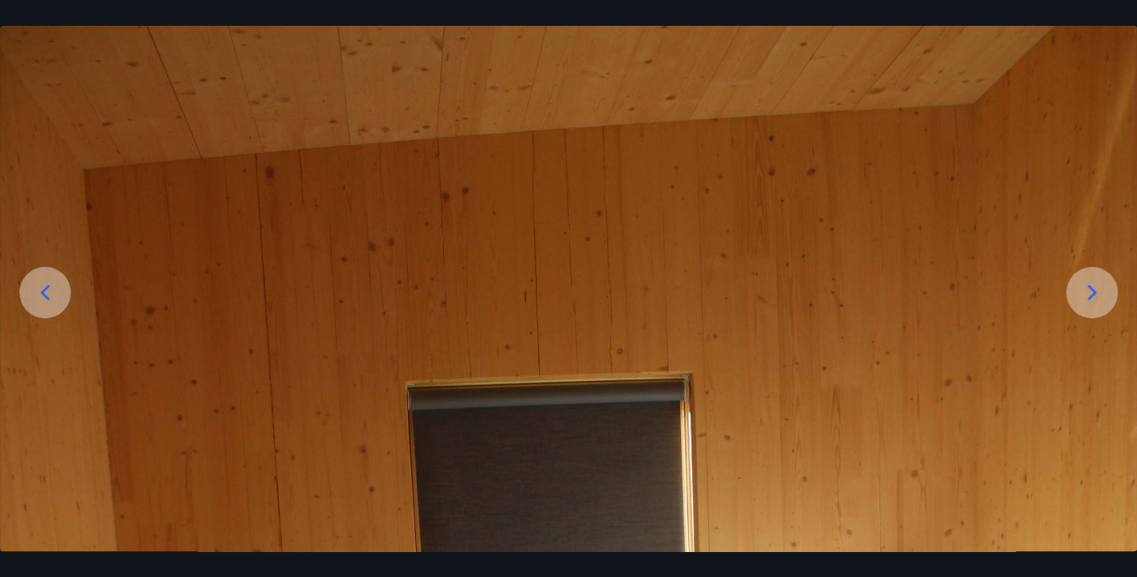
scroll to position [86, 0]
click at [1109, 297] on div at bounding box center [1092, 293] width 52 height 52
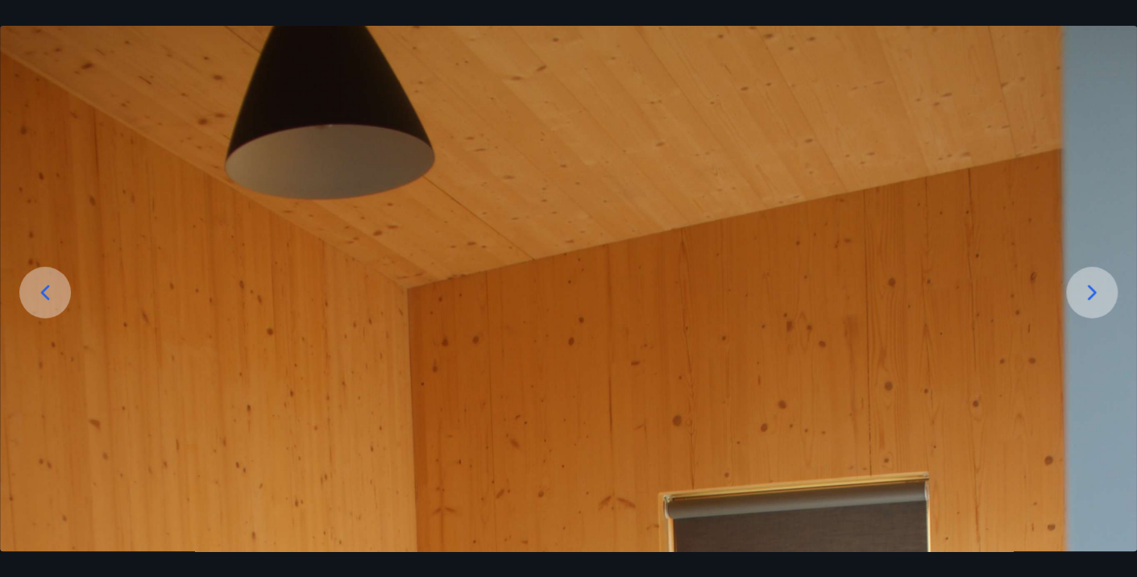
click at [1109, 297] on div at bounding box center [1092, 293] width 52 height 52
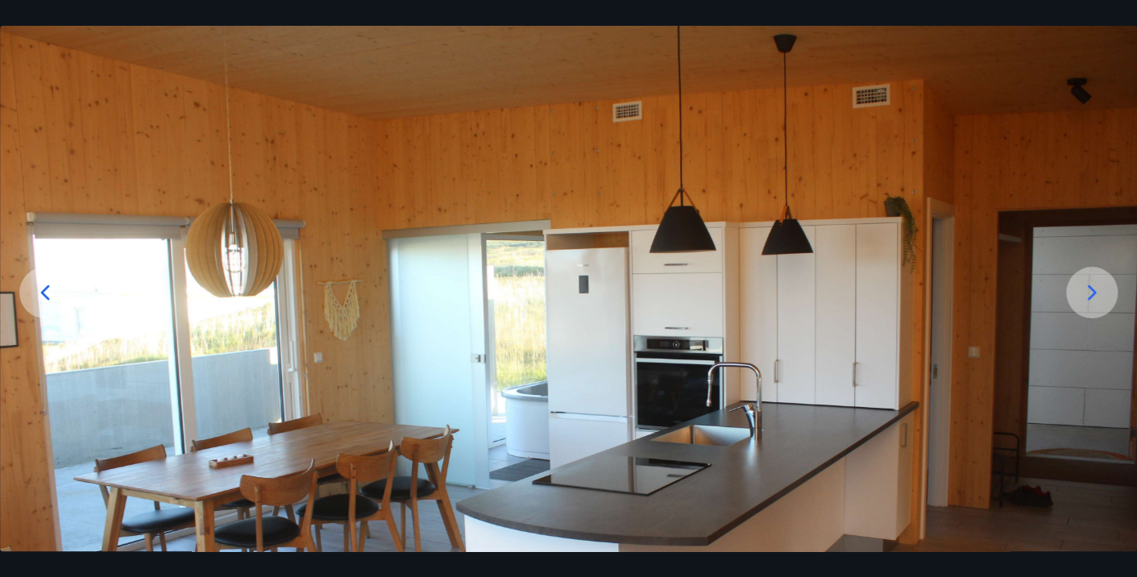
click at [1109, 297] on div at bounding box center [1092, 293] width 52 height 52
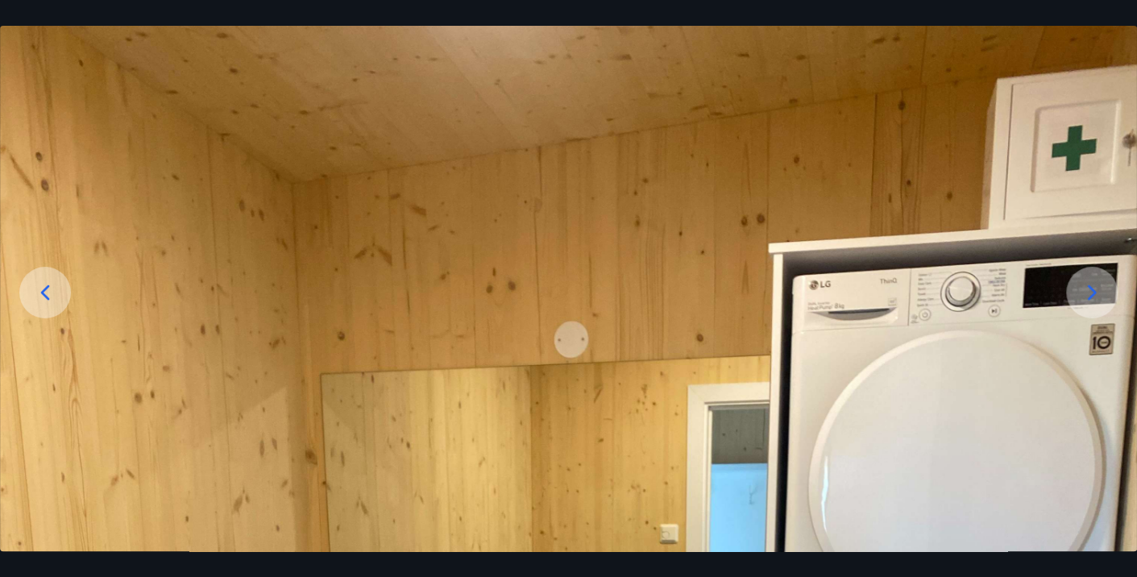
click at [1080, 285] on icon at bounding box center [1092, 293] width 26 height 26
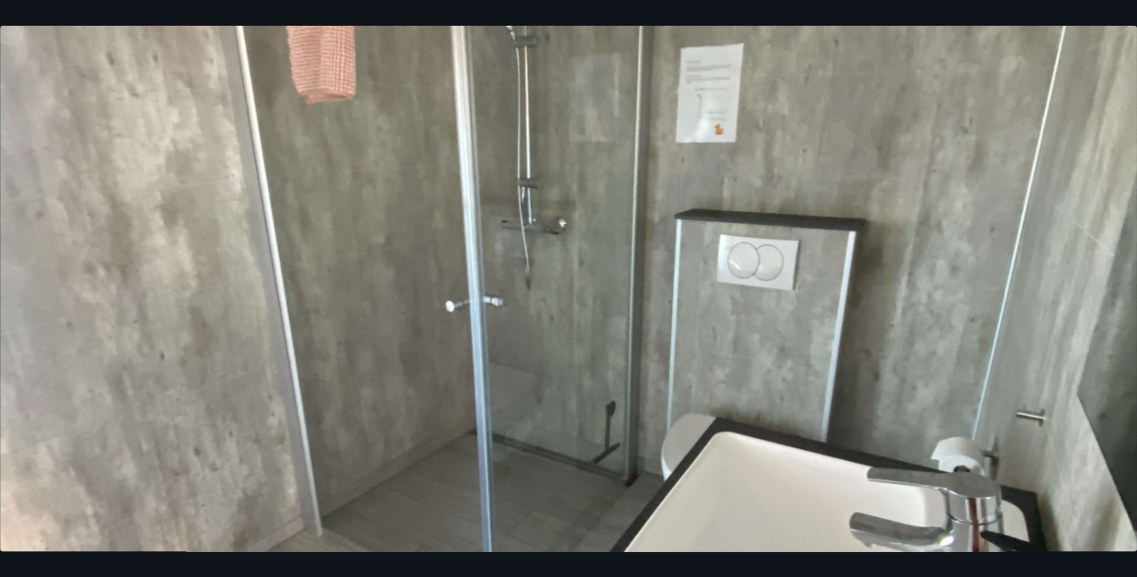
scroll to position [0, 0]
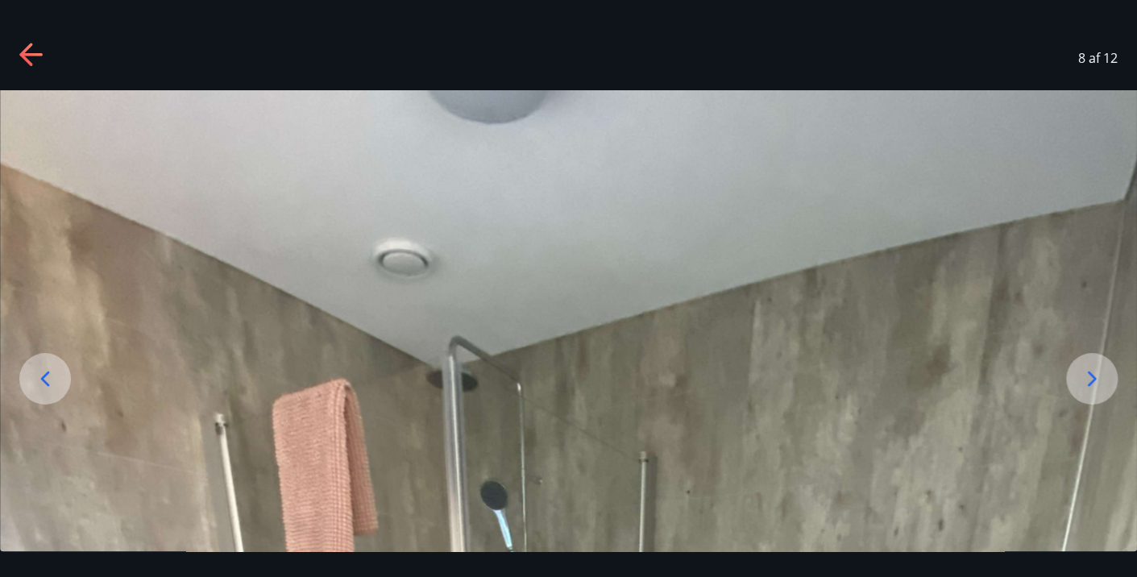
click at [1095, 380] on icon at bounding box center [1092, 379] width 26 height 26
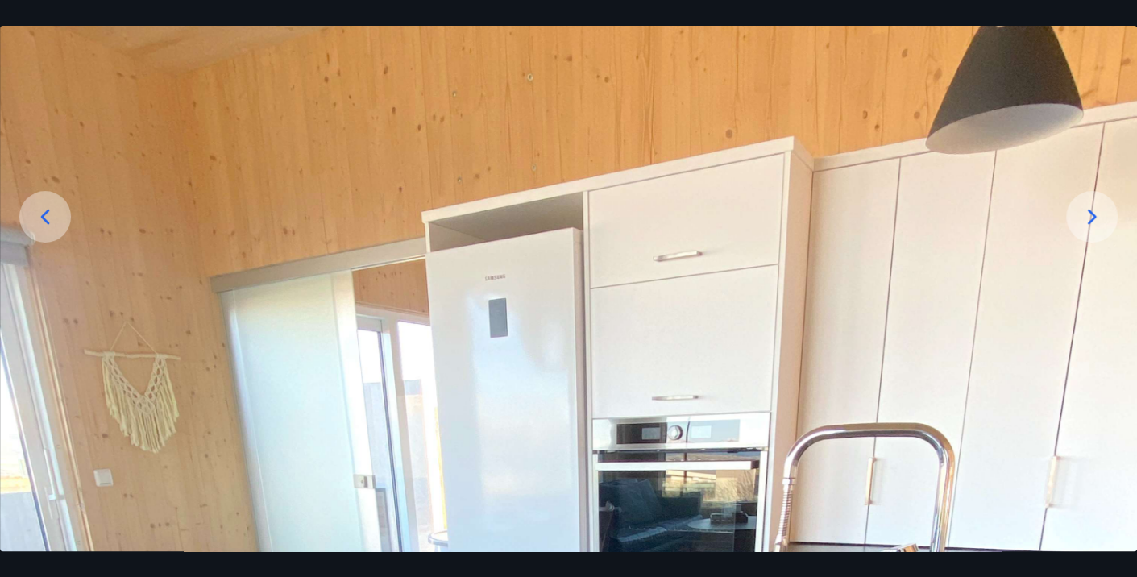
scroll to position [55, 0]
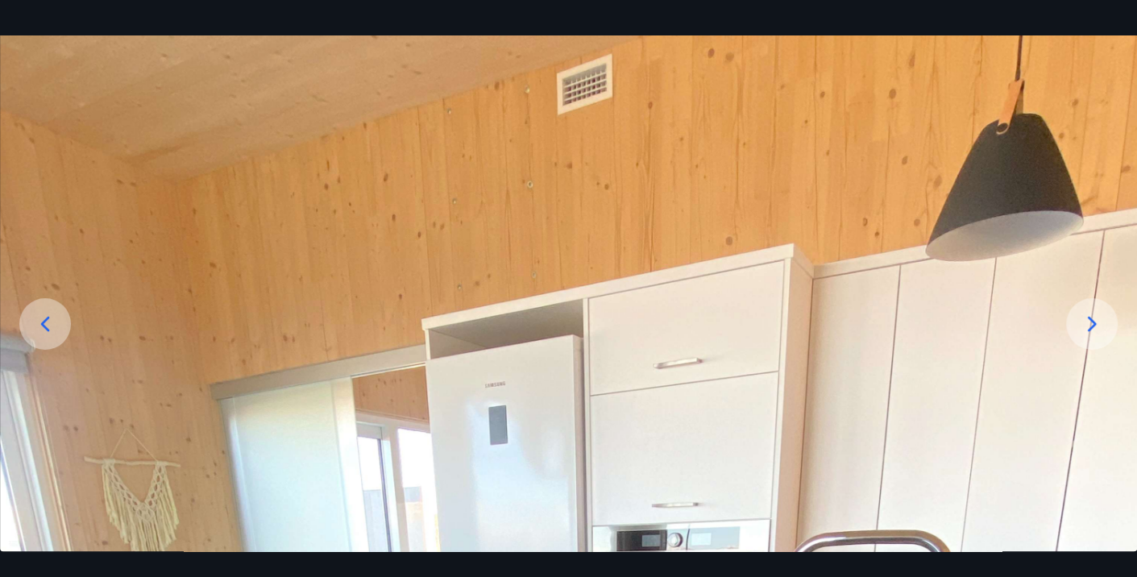
click at [1094, 338] on div at bounding box center [1092, 324] width 52 height 52
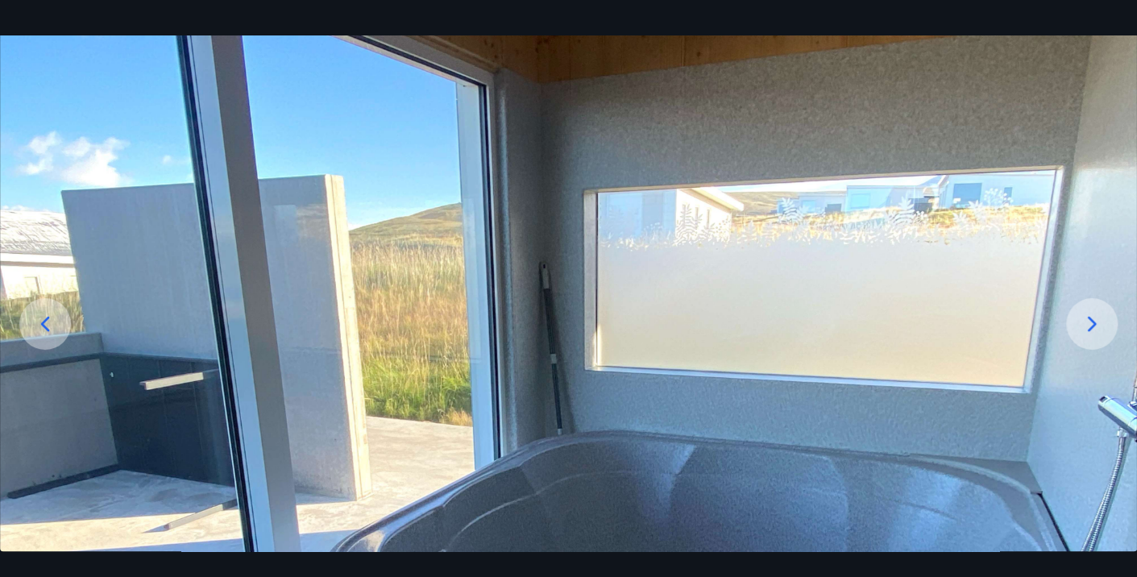
click at [1096, 341] on div at bounding box center [1092, 324] width 52 height 52
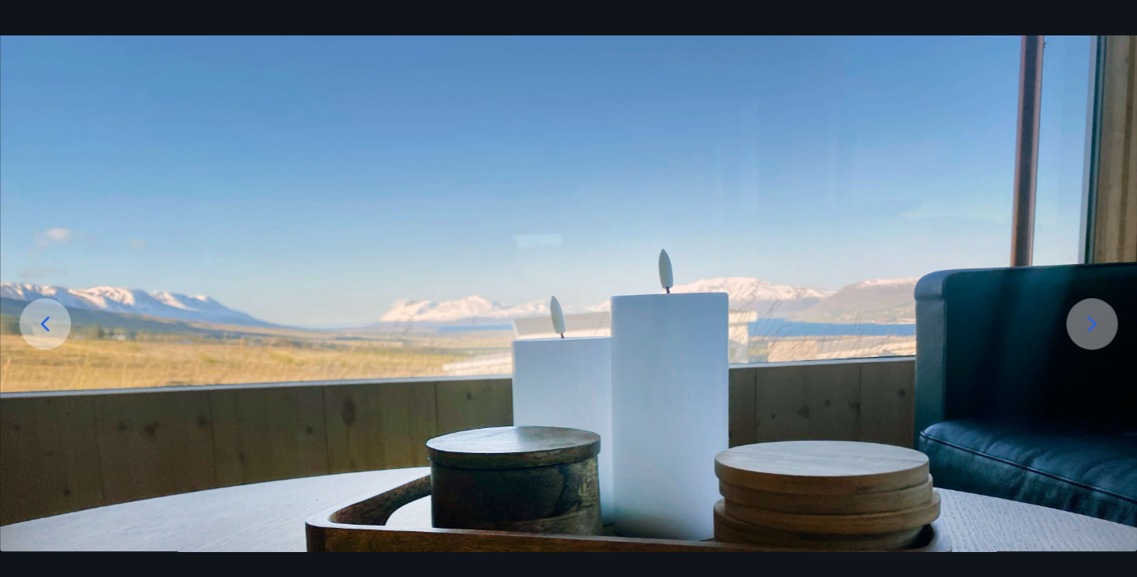
click at [1096, 341] on div at bounding box center [1092, 324] width 52 height 52
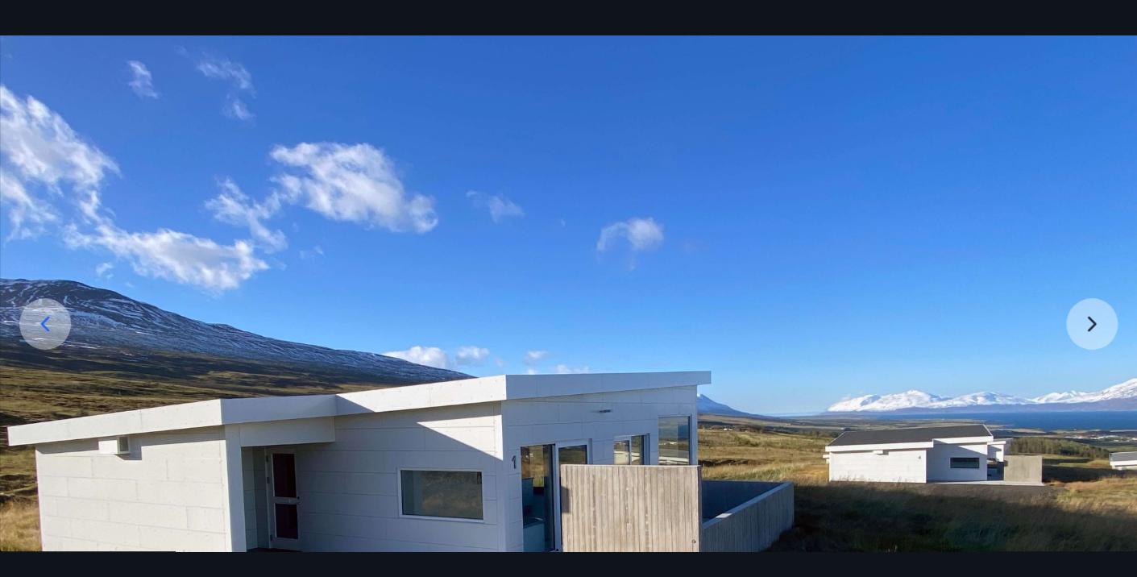
click at [1099, 344] on img at bounding box center [568, 461] width 1137 height 853
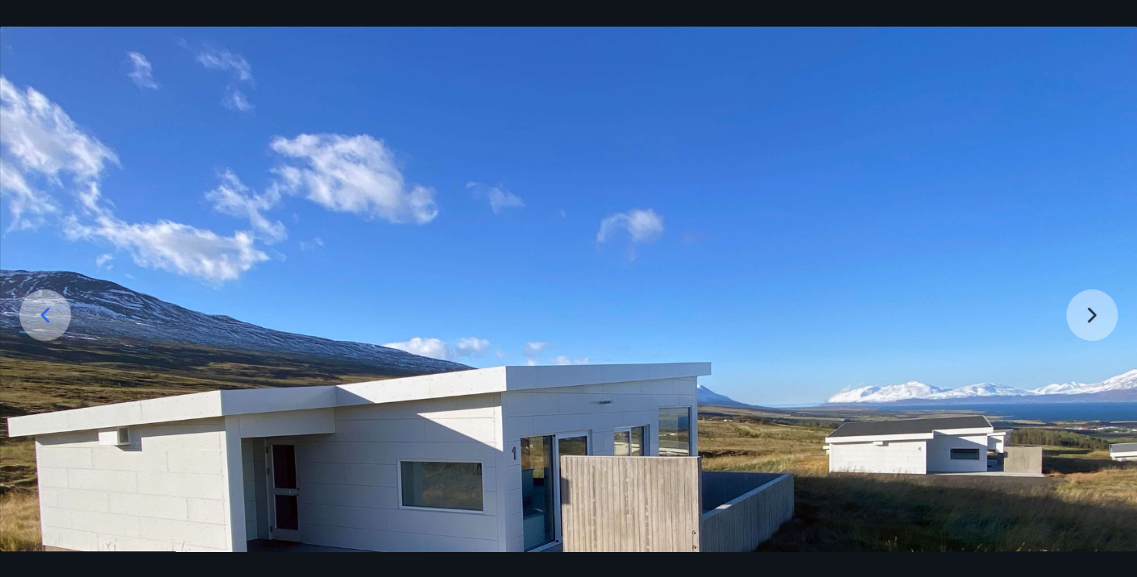
click at [1092, 324] on img at bounding box center [568, 453] width 1137 height 853
